Goal: Navigation & Orientation: Find specific page/section

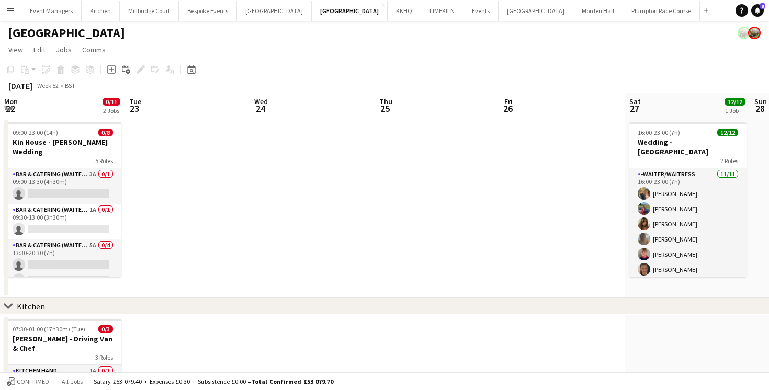
scroll to position [0, 369]
